Goal: Task Accomplishment & Management: Use online tool/utility

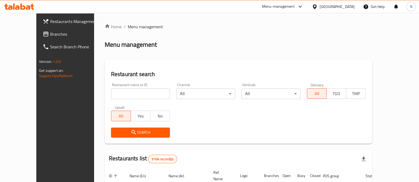
click at [126, 93] on input "search" at bounding box center [140, 94] width 59 height 11
type input "Junior's"
click at [133, 134] on span "Search" at bounding box center [140, 133] width 50 height 7
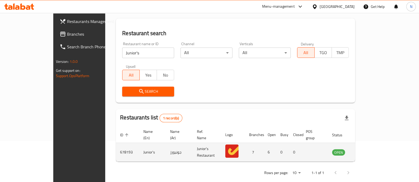
scroll to position [43, 0]
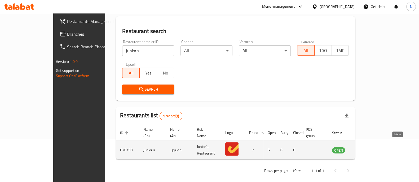
click at [366, 149] on icon "enhanced table" at bounding box center [363, 151] width 6 height 5
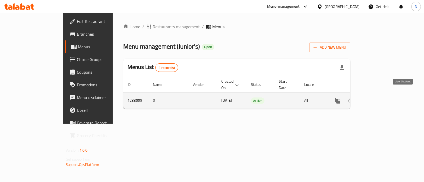
click at [379, 98] on icon "enhanced table" at bounding box center [376, 101] width 6 height 6
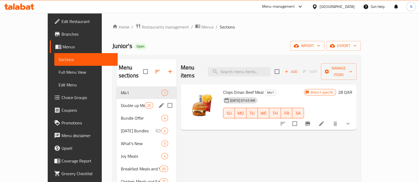
click at [117, 99] on div "Double up Meals and Sandwiches 25" at bounding box center [147, 105] width 60 height 13
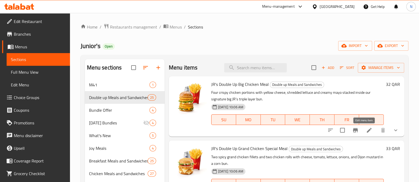
click at [366, 128] on icon at bounding box center [369, 130] width 6 height 6
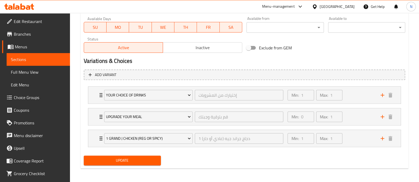
scroll to position [251, 0]
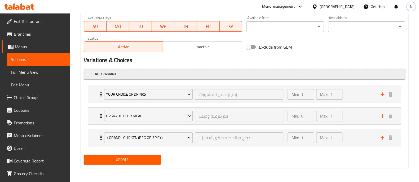
click at [126, 75] on span "Add variant" at bounding box center [244, 74] width 312 height 7
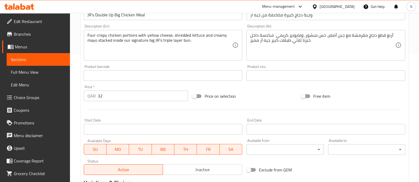
click at [40, 58] on span "Sections" at bounding box center [38, 59] width 55 height 6
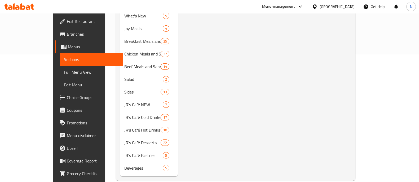
scroll to position [74, 0]
